Goal: Transaction & Acquisition: Purchase product/service

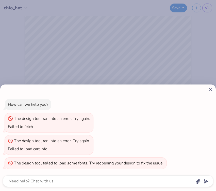
click at [209, 91] on line at bounding box center [210, 89] width 3 height 3
type textarea "x"
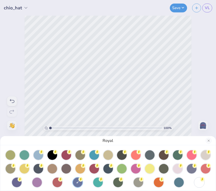
click at [206, 8] on div "Royal" at bounding box center [108, 95] width 216 height 191
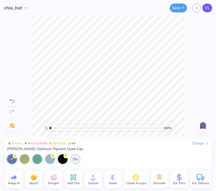
click at [207, 8] on span "VL" at bounding box center [207, 8] width 5 height 6
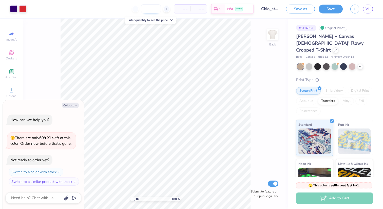
click at [153, 10] on input "number" at bounding box center [151, 8] width 20 height 9
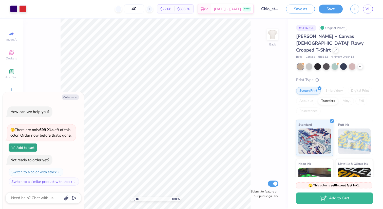
type input "4"
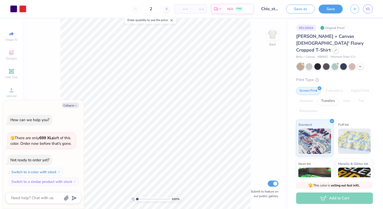
type input "24"
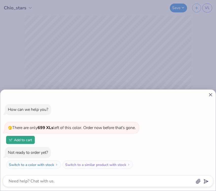
click at [212, 95] on icon at bounding box center [210, 94] width 5 height 5
type textarea "x"
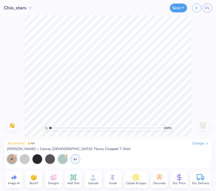
click at [198, 77] on div "100 % Need help? Chat with us. Back" at bounding box center [108, 76] width 216 height 121
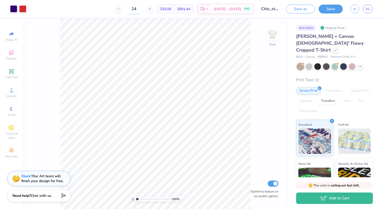
drag, startPoint x: 146, startPoint y: 10, endPoint x: 135, endPoint y: 11, distance: 11.2
click at [135, 11] on input "24" at bounding box center [134, 8] width 20 height 9
drag, startPoint x: 141, startPoint y: 9, endPoint x: 112, endPoint y: 10, distance: 28.4
click at [112, 10] on div "46 $21.76 Per Item $1,000.96 Total Est. Delivery Sep 13 - 16 FREE" at bounding box center [142, 9] width 224 height 18
type input "36"
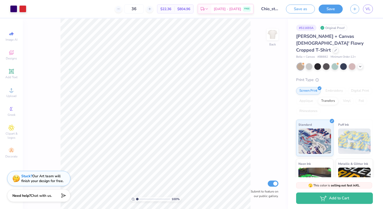
drag, startPoint x: 145, startPoint y: 10, endPoint x: 121, endPoint y: 10, distance: 23.3
click at [121, 10] on div "36" at bounding box center [134, 8] width 38 height 9
click at [138, 10] on input "448" at bounding box center [131, 8] width 20 height 9
type input "48"
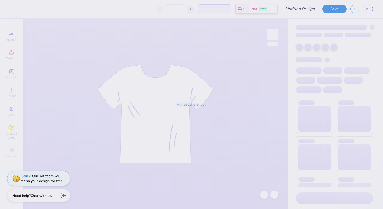
type input "hibiscus design"
type input "50"
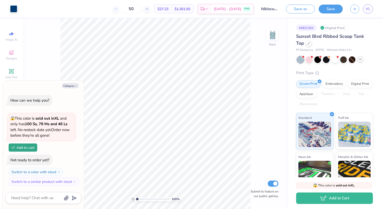
click at [361, 58] on icon at bounding box center [360, 59] width 4 height 4
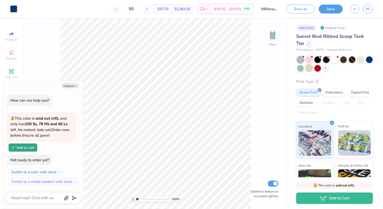
click at [312, 69] on div at bounding box center [309, 67] width 7 height 7
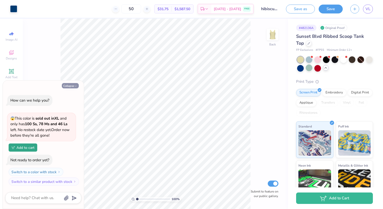
click at [73, 86] on button "Collapse" at bounding box center [70, 85] width 17 height 5
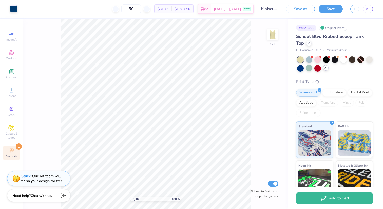
click at [7, 150] on div "Decorate 1" at bounding box center [12, 152] width 18 height 15
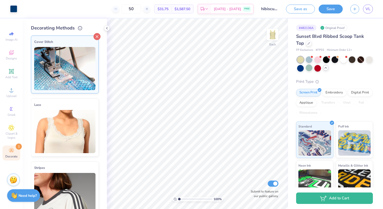
click at [96, 37] on icon at bounding box center [97, 36] width 7 height 7
click at [107, 28] on icon at bounding box center [107, 28] width 4 height 4
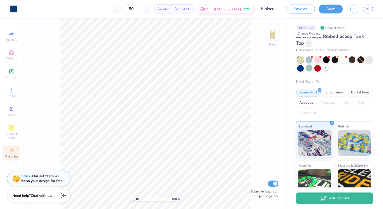
click at [307, 43] on div at bounding box center [309, 43] width 6 height 6
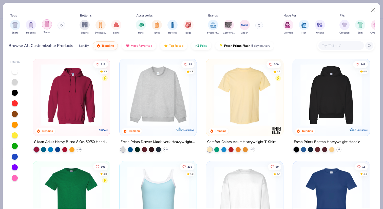
click at [47, 24] on img "filter for Tanks" at bounding box center [47, 24] width 6 height 6
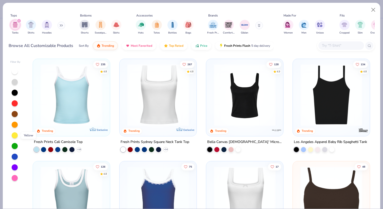
click at [14, 134] on div at bounding box center [15, 135] width 6 height 6
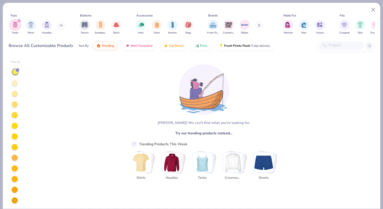
click at [15, 82] on div at bounding box center [15, 83] width 6 height 6
click at [13, 95] on div at bounding box center [15, 94] width 6 height 6
click at [15, 104] on div at bounding box center [15, 104] width 6 height 6
click at [15, 119] on div at bounding box center [15, 135] width 10 height 135
click at [212, 160] on img "Stack Card Button Tanks" at bounding box center [203, 162] width 20 height 20
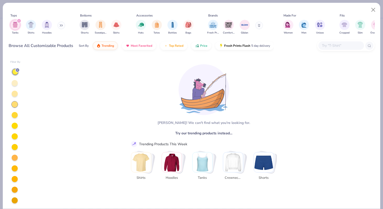
click at [204, 161] on img "Stack Card Button Tanks" at bounding box center [203, 162] width 20 height 20
click at [16, 70] on div at bounding box center [17, 70] width 5 height 5
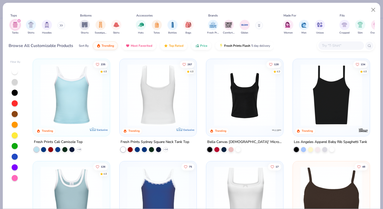
click at [163, 110] on img at bounding box center [158, 95] width 67 height 62
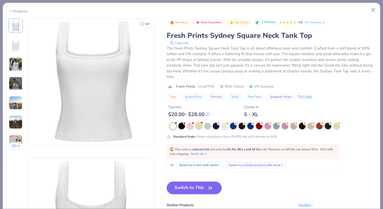
click at [199, 126] on div at bounding box center [199, 125] width 7 height 7
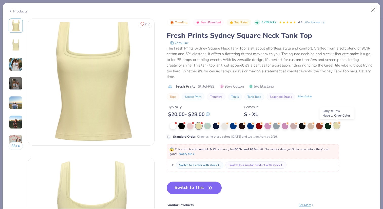
click at [337, 126] on div at bounding box center [337, 125] width 7 height 7
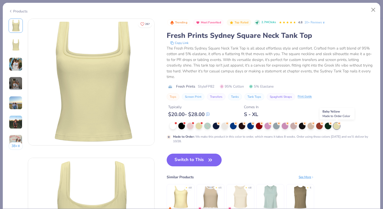
click at [339, 128] on div at bounding box center [337, 125] width 7 height 7
click at [204, 160] on button "Switch to This" at bounding box center [194, 159] width 55 height 13
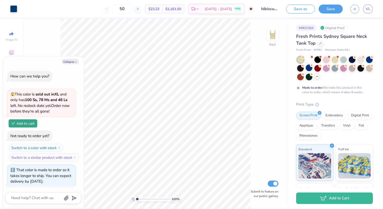
scroll to position [24, 0]
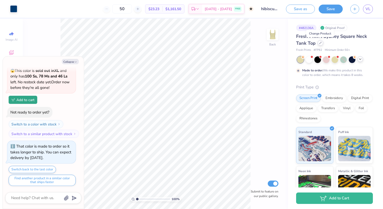
click at [321, 43] on icon at bounding box center [320, 43] width 3 height 3
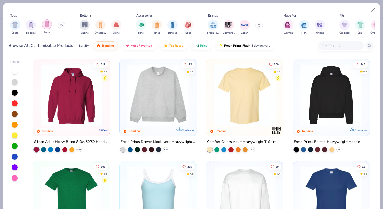
click at [46, 24] on img "filter for Tanks" at bounding box center [47, 24] width 6 height 6
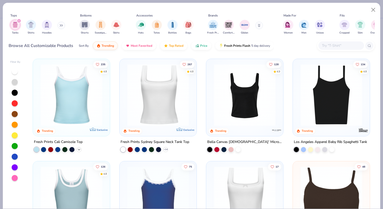
click at [80, 150] on icon at bounding box center [79, 149] width 4 height 4
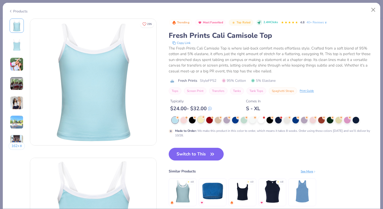
click at [202, 121] on div at bounding box center [201, 119] width 7 height 7
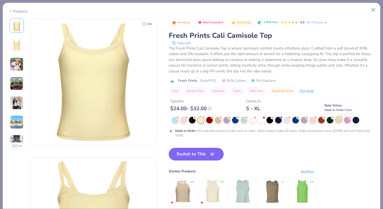
click at [339, 122] on div at bounding box center [339, 119] width 7 height 7
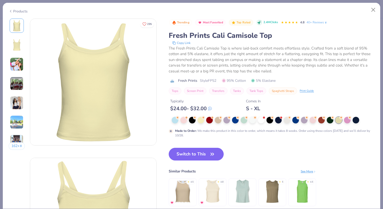
click at [17, 66] on img at bounding box center [17, 64] width 14 height 14
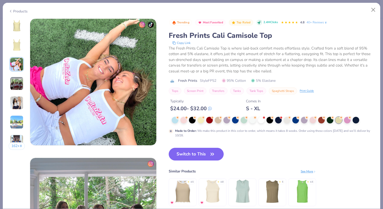
click at [17, 79] on img at bounding box center [17, 84] width 14 height 14
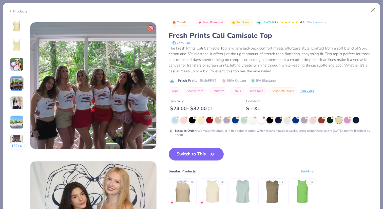
scroll to position [417, 0]
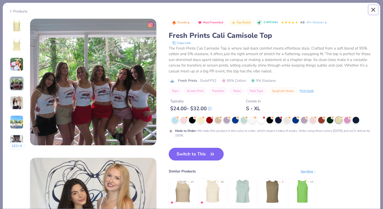
click at [375, 9] on button "Close" at bounding box center [374, 10] width 10 height 10
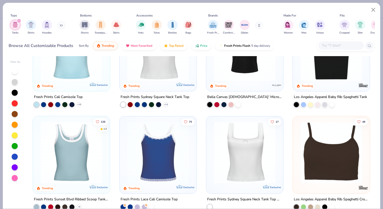
scroll to position [45, 0]
click at [78, 156] on img at bounding box center [71, 152] width 67 height 62
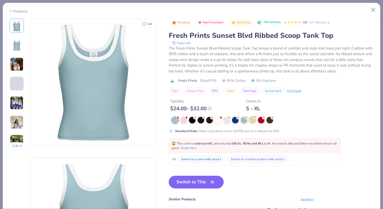
click at [254, 120] on div at bounding box center [252, 119] width 7 height 7
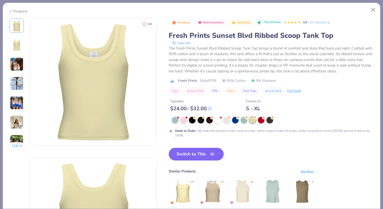
click at [11, 104] on img at bounding box center [17, 103] width 14 height 14
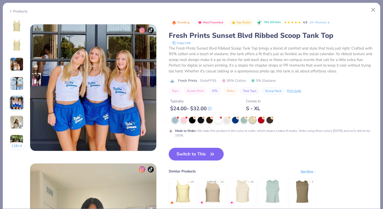
scroll to position [556, 0]
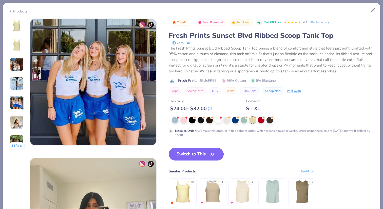
click at [204, 157] on button "Switch to This" at bounding box center [196, 154] width 55 height 13
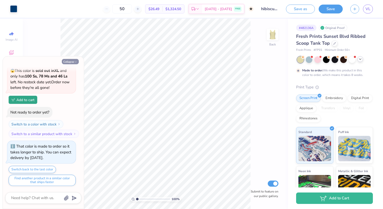
click at [72, 62] on button "Collapse" at bounding box center [70, 61] width 17 height 5
type textarea "x"
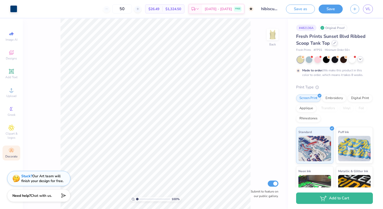
click at [336, 43] on icon at bounding box center [335, 43] width 3 height 3
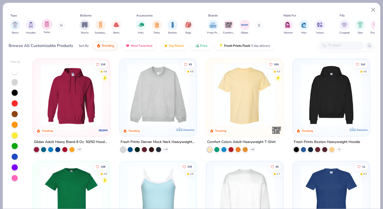
click at [46, 27] on img "filter for Tanks" at bounding box center [47, 24] width 6 height 6
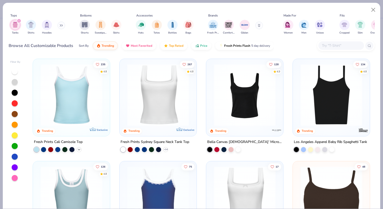
click at [80, 150] on icon at bounding box center [79, 149] width 4 height 4
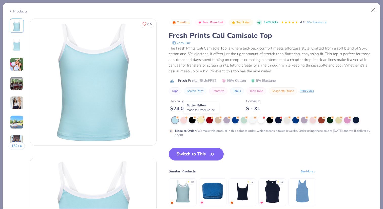
click at [203, 120] on div at bounding box center [201, 119] width 7 height 7
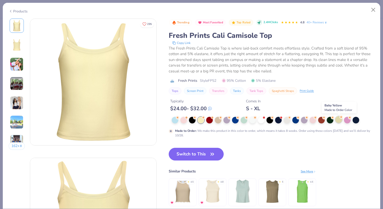
click at [339, 121] on div at bounding box center [339, 119] width 7 height 7
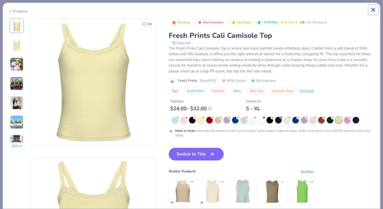
click at [373, 9] on button "Close" at bounding box center [374, 10] width 10 height 10
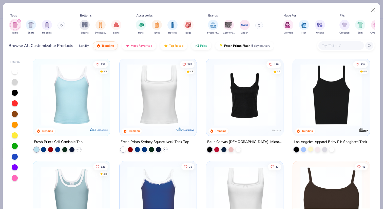
click at [311, 150] on div at bounding box center [310, 148] width 5 height 5
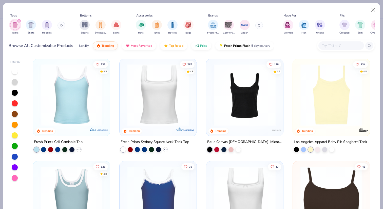
click at [334, 128] on div at bounding box center [332, 95] width 72 height 69
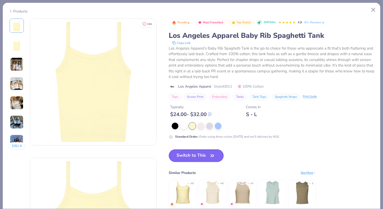
click at [18, 81] on img at bounding box center [17, 84] width 14 height 14
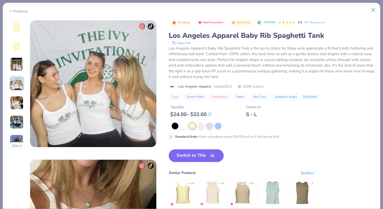
scroll to position [417, 0]
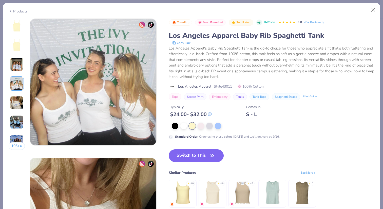
click at [17, 104] on img at bounding box center [17, 103] width 14 height 14
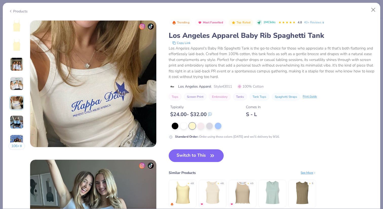
scroll to position [556, 0]
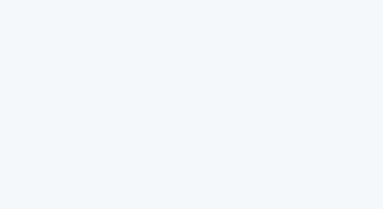
click at [154, 74] on div at bounding box center [191, 104] width 383 height 209
click at [55, 25] on div at bounding box center [191, 104] width 383 height 209
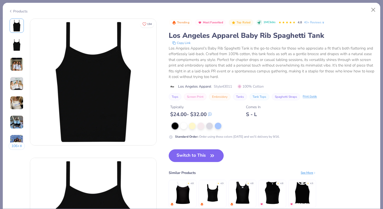
type input "hibiscus design"
type input "50"
click at [372, 13] on button "Close" at bounding box center [374, 10] width 10 height 10
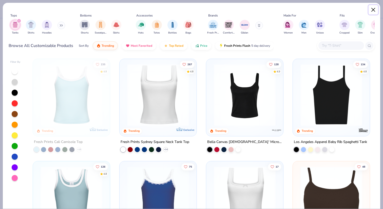
click at [376, 8] on button "Close" at bounding box center [374, 10] width 10 height 10
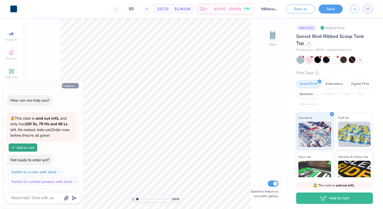
click at [67, 87] on button "Collapse" at bounding box center [70, 85] width 17 height 5
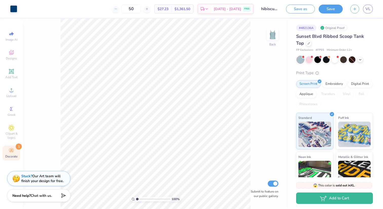
click at [13, 150] on icon at bounding box center [11, 150] width 6 height 6
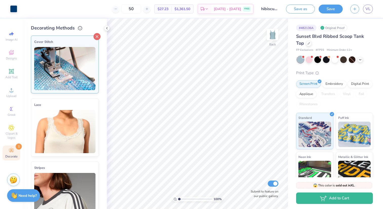
click at [95, 35] on icon at bounding box center [97, 36] width 7 height 7
click at [106, 28] on polyline at bounding box center [106, 28] width 1 height 2
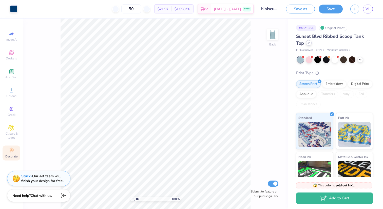
click at [309, 44] on div at bounding box center [309, 43] width 6 height 6
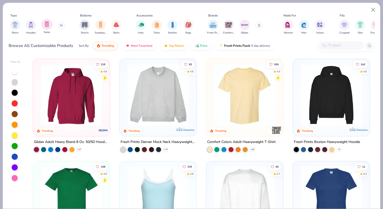
click at [45, 23] on img "filter for Tanks" at bounding box center [47, 24] width 6 height 6
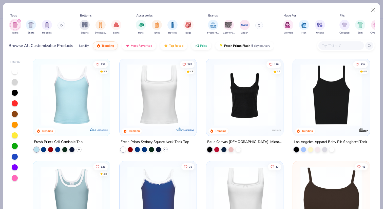
click at [79, 149] on polyline at bounding box center [79, 149] width 2 height 1
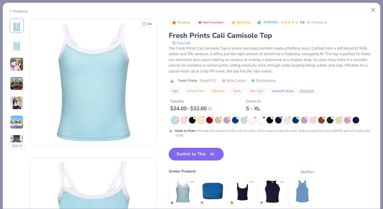
click at [201, 120] on div at bounding box center [201, 119] width 7 height 7
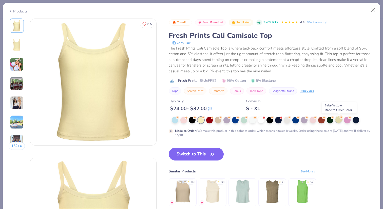
click at [340, 120] on div at bounding box center [339, 119] width 7 height 7
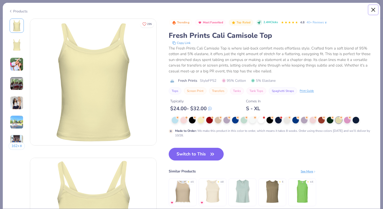
click at [373, 9] on button "Close" at bounding box center [374, 10] width 10 height 10
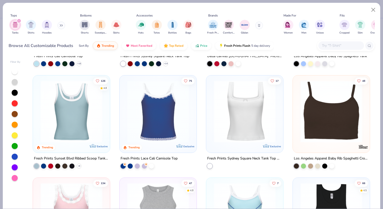
scroll to position [95, 0]
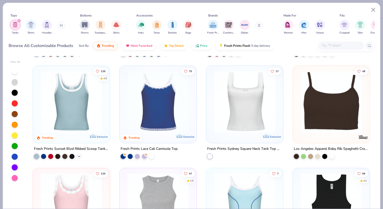
click at [78, 156] on icon at bounding box center [79, 156] width 4 height 4
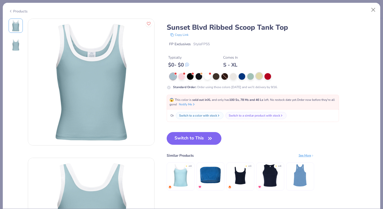
click at [259, 78] on div at bounding box center [259, 76] width 7 height 7
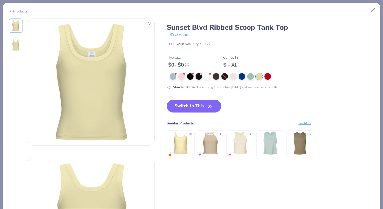
click at [205, 105] on button "Switch to This" at bounding box center [194, 106] width 55 height 13
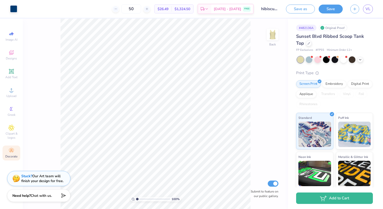
click at [39, 133] on div "100 % Back Submit to feature on our public gallery." at bounding box center [155, 114] width 265 height 190
click at [15, 129] on div "Clipart & logos" at bounding box center [12, 131] width 18 height 19
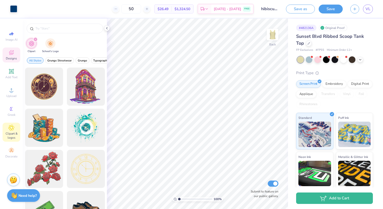
click at [13, 56] on span "Designs" at bounding box center [11, 58] width 11 height 4
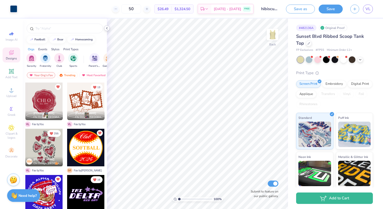
click at [107, 29] on icon at bounding box center [107, 28] width 4 height 4
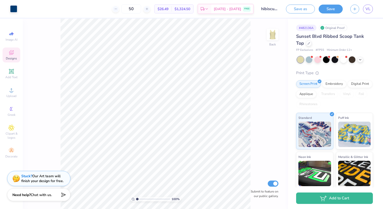
click at [31, 194] on span "Chat with us." at bounding box center [41, 194] width 21 height 5
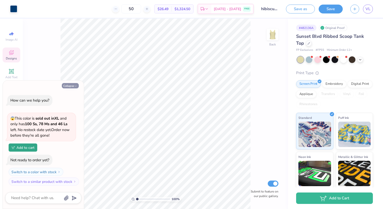
click at [74, 84] on button "Collapse" at bounding box center [70, 85] width 17 height 5
type textarea "x"
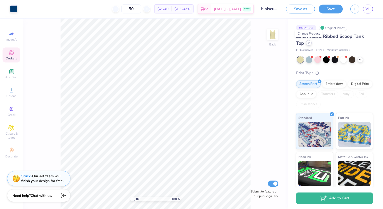
click at [310, 42] on icon at bounding box center [309, 43] width 3 height 3
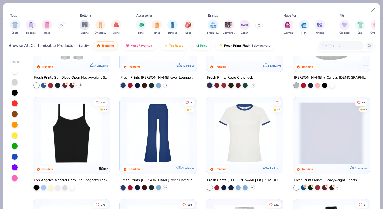
scroll to position [371, 0]
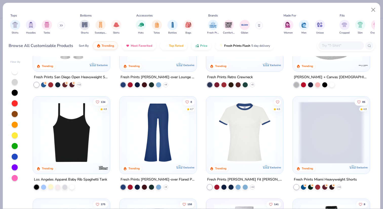
click at [49, 188] on div at bounding box center [50, 186] width 5 height 5
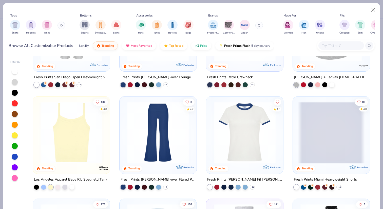
click at [74, 152] on img at bounding box center [71, 132] width 67 height 62
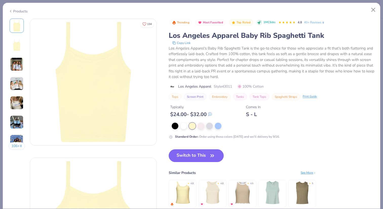
click at [207, 154] on button "Switch to This" at bounding box center [196, 155] width 55 height 13
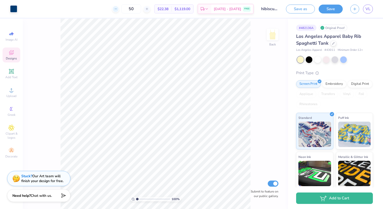
drag, startPoint x: 141, startPoint y: 10, endPoint x: 123, endPoint y: 11, distance: 18.3
click at [123, 11] on div "50" at bounding box center [131, 8] width 38 height 9
click at [333, 44] on icon at bounding box center [333, 43] width 3 height 3
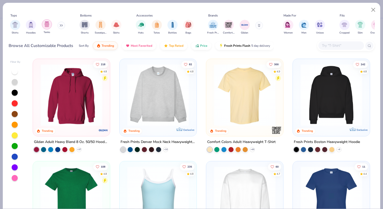
click at [46, 29] on div "filter for Tanks" at bounding box center [47, 24] width 10 height 10
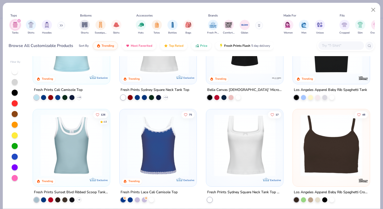
scroll to position [53, 0]
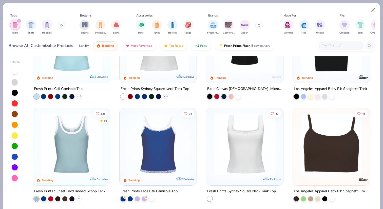
click at [78, 198] on icon at bounding box center [79, 198] width 4 height 4
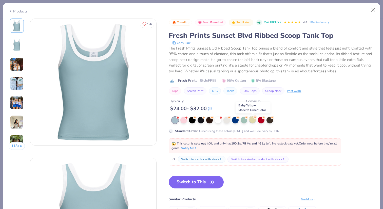
click at [253, 120] on div at bounding box center [252, 119] width 7 height 7
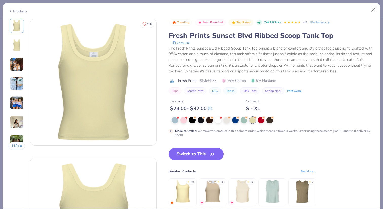
click at [195, 155] on button "Switch to This" at bounding box center [196, 154] width 55 height 13
type input "50"
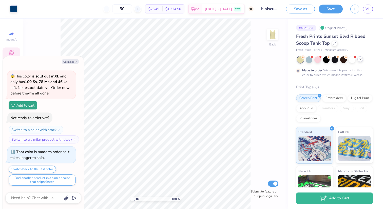
click at [359, 59] on icon at bounding box center [360, 59] width 4 height 4
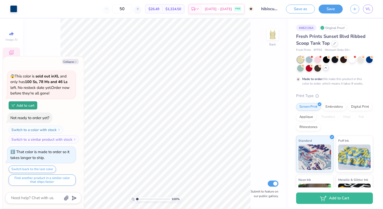
click at [326, 68] on icon at bounding box center [326, 68] width 4 height 4
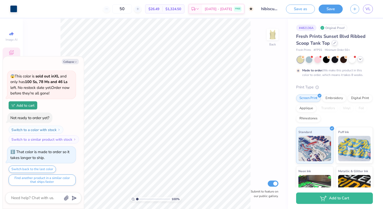
click at [334, 41] on div at bounding box center [335, 43] width 6 height 6
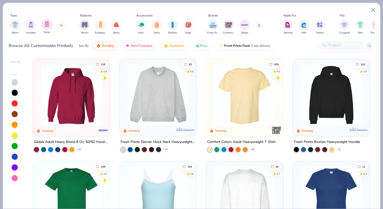
click at [48, 25] on img "filter for Tanks" at bounding box center [47, 24] width 6 height 6
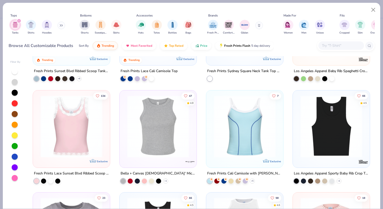
scroll to position [174, 0]
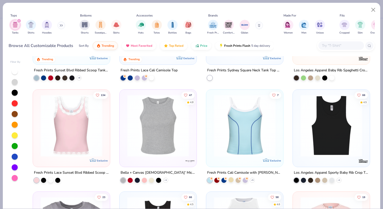
click at [231, 181] on div at bounding box center [231, 179] width 5 height 5
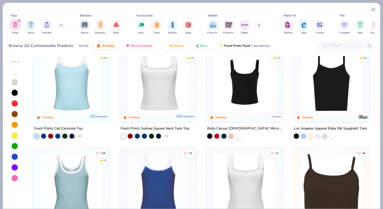
scroll to position [0, 0]
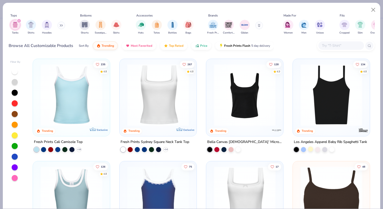
click at [311, 149] on div at bounding box center [310, 148] width 5 height 5
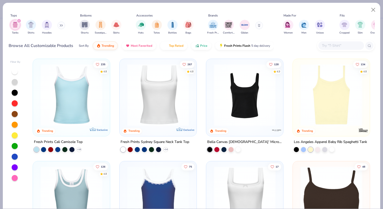
click at [327, 105] on img at bounding box center [331, 95] width 67 height 62
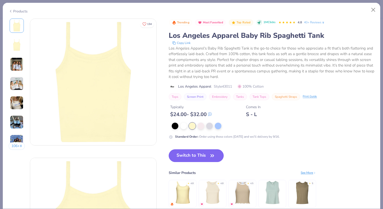
click at [200, 155] on button "Switch to This" at bounding box center [196, 155] width 55 height 13
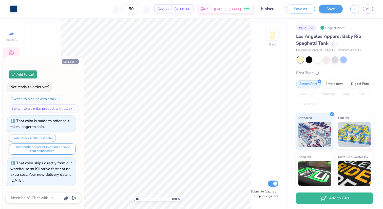
click at [73, 62] on button "Collapse" at bounding box center [70, 61] width 17 height 5
type textarea "x"
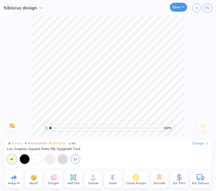
click at [173, 8] on button "Save" at bounding box center [178, 7] width 17 height 9
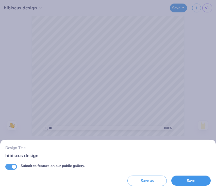
click at [187, 182] on button "Save" at bounding box center [190, 181] width 39 height 10
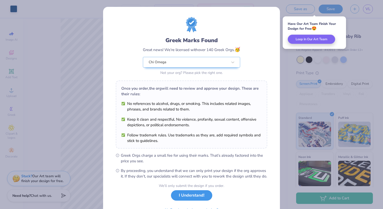
click at [183, 200] on button "I Understand!" at bounding box center [191, 195] width 41 height 10
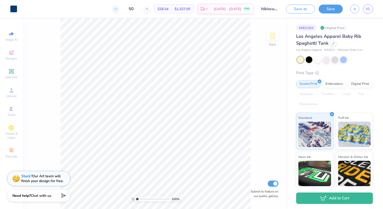
drag, startPoint x: 139, startPoint y: 9, endPoint x: 120, endPoint y: 9, distance: 19.3
click at [120, 9] on div "50" at bounding box center [131, 8] width 38 height 9
drag, startPoint x: 141, startPoint y: 10, endPoint x: 123, endPoint y: 12, distance: 17.7
click at [123, 12] on div "50" at bounding box center [131, 8] width 38 height 9
drag, startPoint x: 140, startPoint y: 9, endPoint x: 133, endPoint y: 9, distance: 7.4
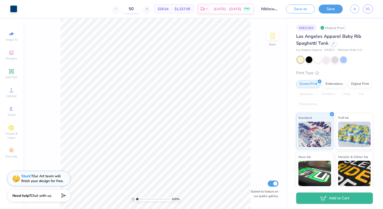
click at [133, 9] on input "50" at bounding box center [131, 8] width 20 height 9
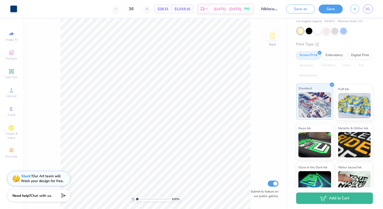
scroll to position [0, 0]
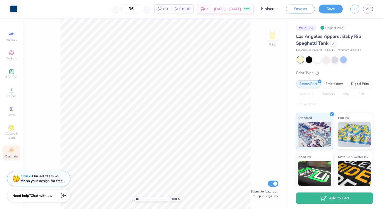
type input "36"
click at [13, 151] on icon at bounding box center [11, 151] width 5 height 4
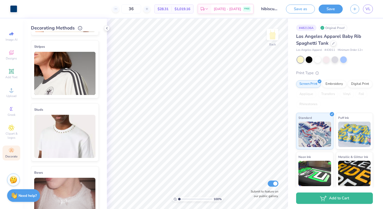
scroll to position [125, 0]
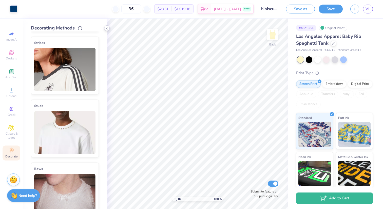
click at [106, 28] on icon at bounding box center [107, 28] width 4 height 4
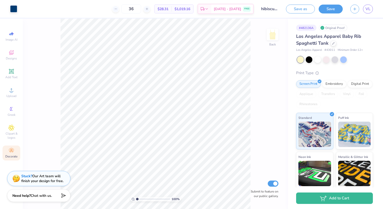
click at [0, 21] on div "Image AI Designs Add Text Upload Greek Clipart & logos Decorate" at bounding box center [11, 114] width 23 height 190
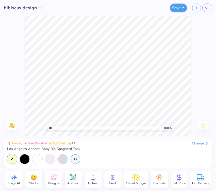
click at [179, 182] on span "Est. Price" at bounding box center [179, 184] width 13 height 4
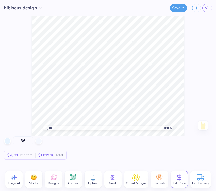
drag, startPoint x: 24, startPoint y: 141, endPoint x: 9, endPoint y: 141, distance: 14.7
click at [9, 141] on div "36" at bounding box center [23, 141] width 38 height 9
drag, startPoint x: 27, startPoint y: 142, endPoint x: 8, endPoint y: 142, distance: 19.8
click at [8, 142] on div "24" at bounding box center [23, 141] width 38 height 9
type input "48"
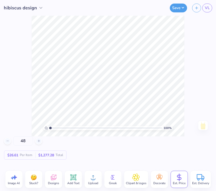
click at [92, 153] on div "48 $26.61 Per Item $1,277.28 Total" at bounding box center [108, 148] width 208 height 23
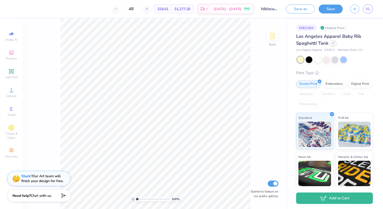
click at [333, 42] on icon at bounding box center [334, 43] width 2 height 2
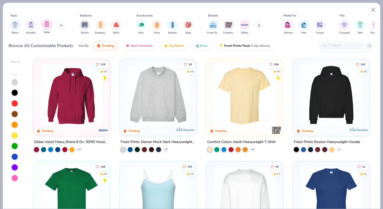
click at [45, 26] on img "filter for Tanks" at bounding box center [47, 24] width 6 height 6
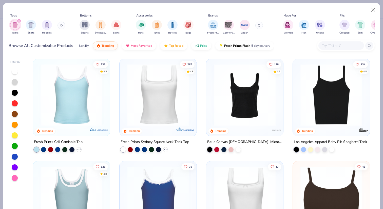
scroll to position [19, 0]
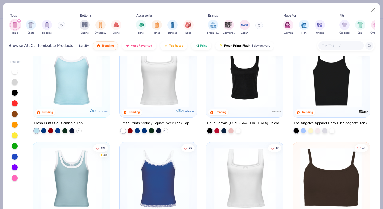
click at [77, 130] on icon at bounding box center [79, 131] width 4 height 4
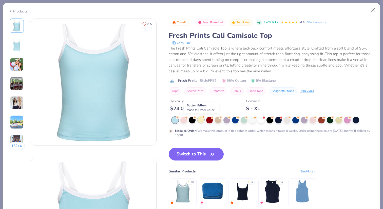
click at [202, 121] on div at bounding box center [201, 119] width 7 height 7
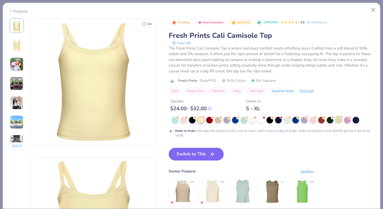
click at [340, 120] on div at bounding box center [339, 119] width 7 height 7
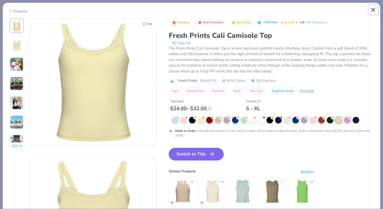
click at [375, 8] on button "Close" at bounding box center [374, 10] width 10 height 10
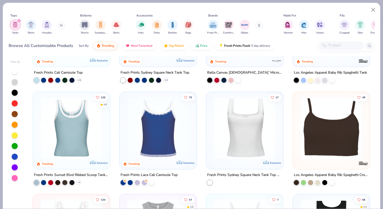
scroll to position [74, 0]
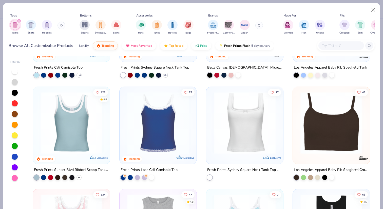
click at [78, 177] on icon at bounding box center [79, 177] width 4 height 4
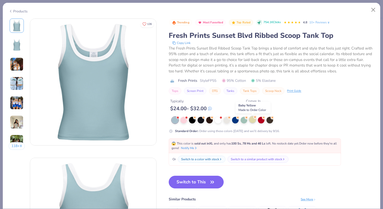
click at [251, 121] on div at bounding box center [252, 119] width 7 height 7
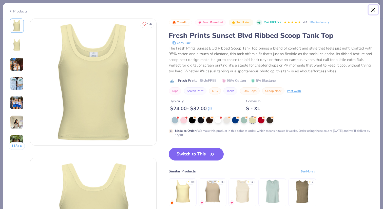
click at [374, 8] on button "Close" at bounding box center [374, 10] width 10 height 10
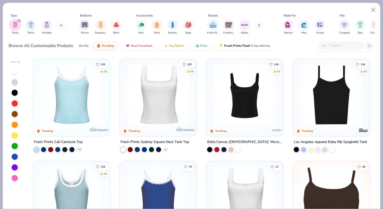
click at [165, 150] on icon at bounding box center [166, 149] width 4 height 4
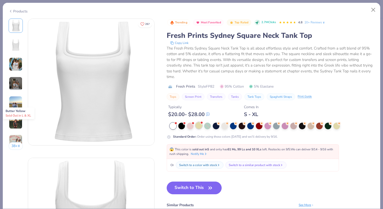
click at [200, 125] on div at bounding box center [199, 125] width 7 height 7
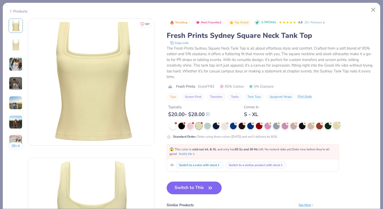
click at [338, 128] on div at bounding box center [337, 125] width 7 height 7
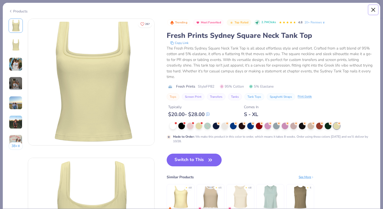
click at [372, 9] on button "Close" at bounding box center [374, 10] width 10 height 10
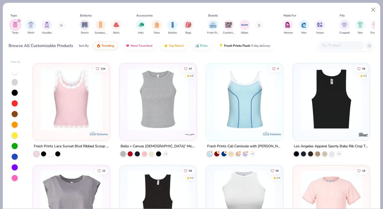
scroll to position [201, 0]
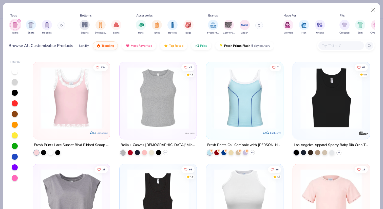
click at [164, 154] on div "+ 1" at bounding box center [145, 152] width 48 height 5
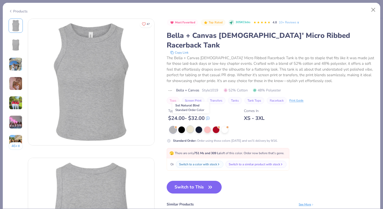
click at [192, 126] on div at bounding box center [190, 129] width 7 height 7
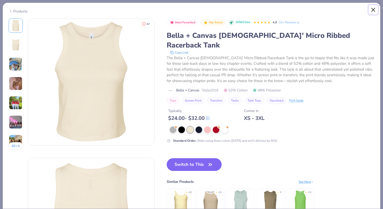
click at [374, 7] on button "Close" at bounding box center [374, 10] width 10 height 10
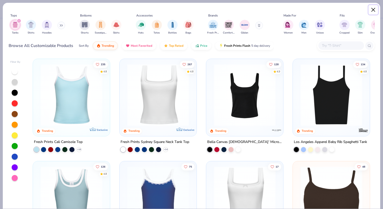
click at [371, 10] on button "Close" at bounding box center [374, 10] width 10 height 10
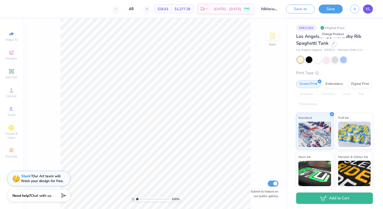
click at [368, 9] on span "VL" at bounding box center [368, 9] width 5 height 6
click at [366, 8] on span "VL" at bounding box center [368, 9] width 5 height 6
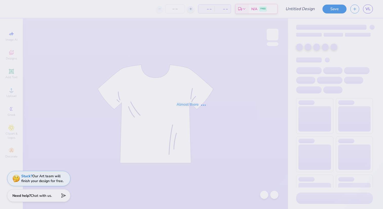
type input "varsity tank with stripes"
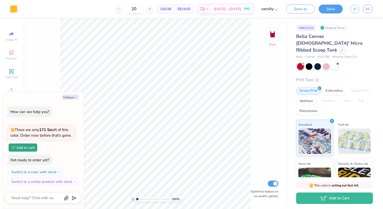
drag, startPoint x: 145, startPoint y: 9, endPoint x: 131, endPoint y: 9, distance: 13.4
click at [131, 9] on input "20" at bounding box center [134, 8] width 20 height 9
type input "24"
click at [73, 96] on button "Collapse" at bounding box center [70, 96] width 17 height 5
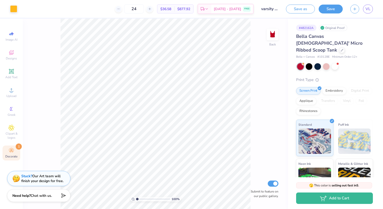
click at [10, 153] on icon at bounding box center [11, 150] width 6 height 6
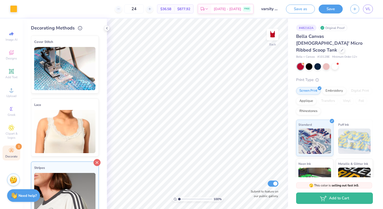
click at [97, 160] on icon at bounding box center [97, 162] width 7 height 7
click at [98, 161] on icon at bounding box center [97, 162] width 7 height 7
click at [97, 162] on line at bounding box center [97, 163] width 2 height 2
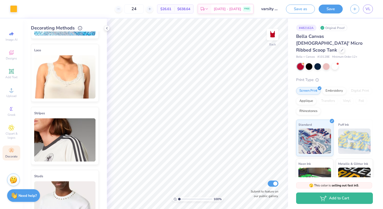
scroll to position [57, 0]
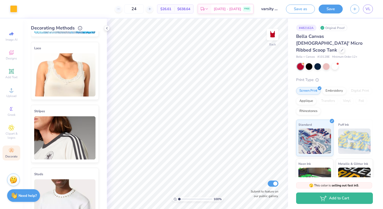
click at [91, 117] on img at bounding box center [64, 137] width 61 height 43
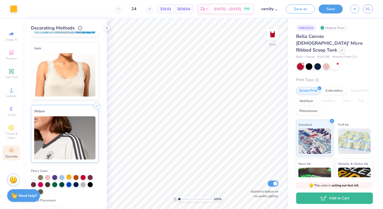
click at [68, 177] on div at bounding box center [68, 176] width 5 height 5
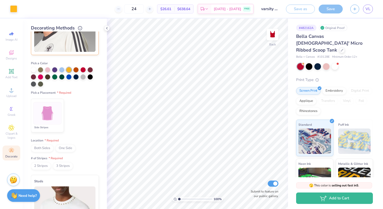
scroll to position [167, 0]
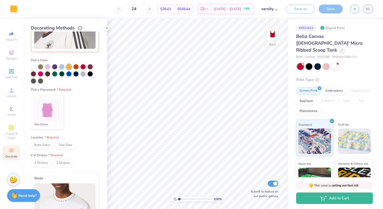
click at [45, 110] on img at bounding box center [47, 110] width 19 height 19
click at [44, 146] on span "Both Sides" at bounding box center [42, 145] width 23 height 8
click at [38, 163] on span "2 Stripes" at bounding box center [41, 163] width 20 height 8
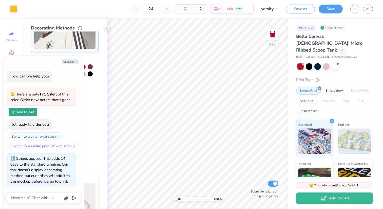
scroll to position [1, 0]
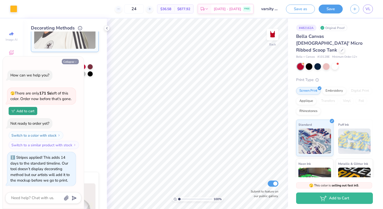
click at [71, 61] on button "Collapse" at bounding box center [70, 61] width 17 height 5
type textarea "x"
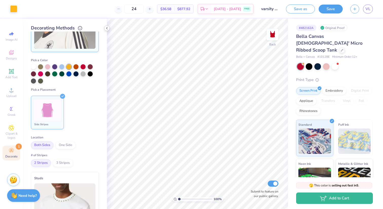
click at [108, 27] on icon at bounding box center [107, 28] width 4 height 4
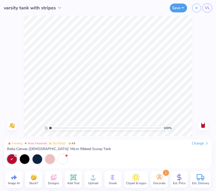
click at [179, 180] on icon at bounding box center [179, 177] width 4 height 5
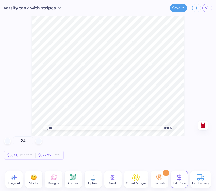
drag, startPoint x: 27, startPoint y: 143, endPoint x: -1, endPoint y: 146, distance: 27.8
click at [0, 146] on html "varsity tank with stripes Save VL Image AI Stuck? Designs Add Text Upload Greek…" at bounding box center [108, 95] width 216 height 191
drag, startPoint x: 26, startPoint y: 143, endPoint x: 19, endPoint y: 143, distance: 7.9
click at [19, 143] on input "24" at bounding box center [23, 141] width 20 height 9
click at [79, 158] on div "36 $34.05 Per Item $1,225.80 Total" at bounding box center [108, 148] width 208 height 23
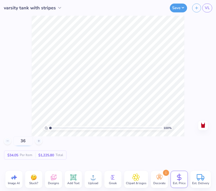
drag, startPoint x: 27, startPoint y: 141, endPoint x: 18, endPoint y: 141, distance: 8.6
click at [18, 141] on input "36" at bounding box center [23, 141] width 20 height 9
type input "48"
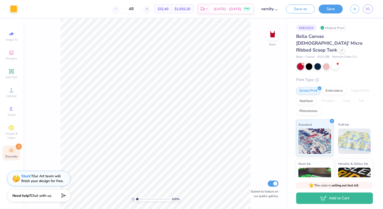
click at [12, 156] on span "Decorate" at bounding box center [11, 156] width 12 height 4
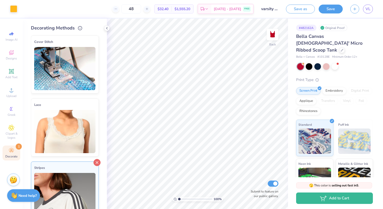
click at [97, 162] on icon at bounding box center [97, 162] width 7 height 7
click at [105, 28] on icon at bounding box center [107, 28] width 4 height 4
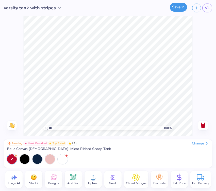
click at [175, 8] on button "Save" at bounding box center [178, 7] width 17 height 9
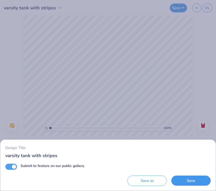
click at [186, 179] on button "Save" at bounding box center [190, 181] width 39 height 10
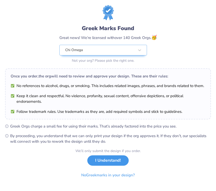
click at [109, 164] on button "I Understand!" at bounding box center [107, 161] width 41 height 10
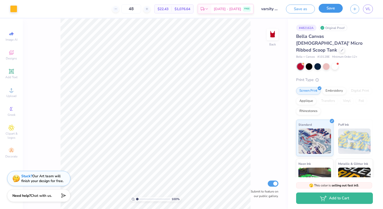
click at [333, 9] on button "Save" at bounding box center [331, 8] width 24 height 9
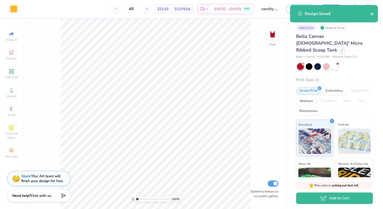
click at [373, 14] on icon "close" at bounding box center [373, 14] width 4 height 4
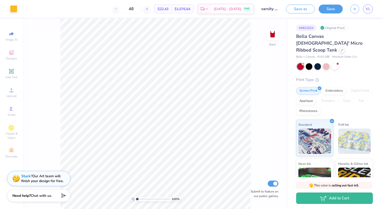
click at [369, 8] on body "Art colors 48 $22.43 Per Item $1,076.64 Total Est. Delivery Sep 13 - 16 FREE De…" at bounding box center [191, 104] width 383 height 209
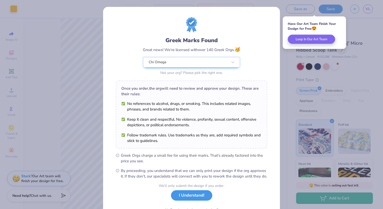
click at [189, 197] on button "I Understand!" at bounding box center [191, 195] width 41 height 10
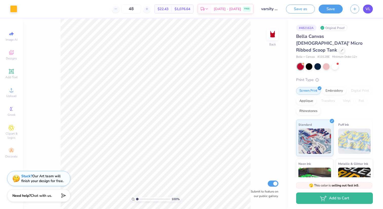
click at [368, 9] on span "VL" at bounding box center [368, 9] width 5 height 6
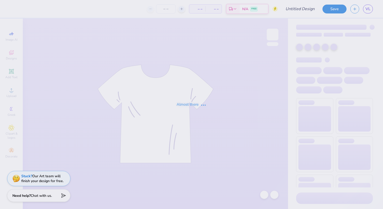
type input "chio_hat"
type input "40"
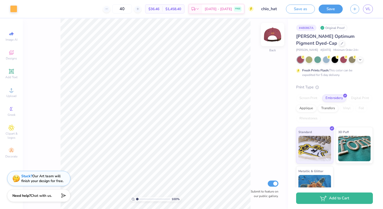
click at [273, 33] on img at bounding box center [273, 34] width 20 height 20
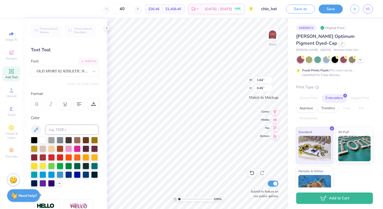
type textarea "1896"
type textarea "1895"
click at [333, 7] on button "Save" at bounding box center [331, 8] width 24 height 9
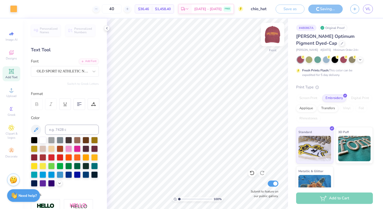
click at [273, 34] on img at bounding box center [273, 34] width 20 height 20
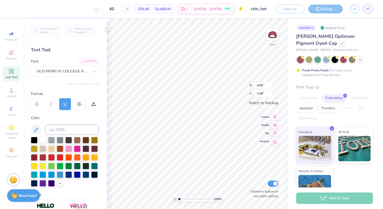
type input "1.22"
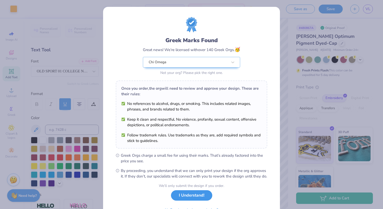
click at [208, 200] on button "I Understand!" at bounding box center [191, 195] width 41 height 10
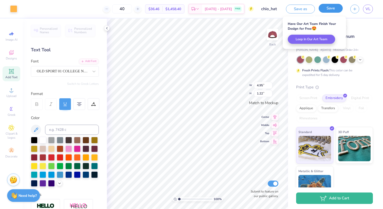
click at [329, 10] on button "Save" at bounding box center [331, 8] width 24 height 9
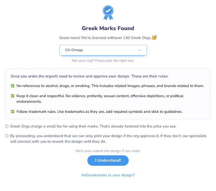
click at [110, 160] on button "I Understand!" at bounding box center [107, 161] width 41 height 10
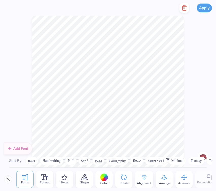
scroll to position [1812, 0]
